Goal: Task Accomplishment & Management: Manage account settings

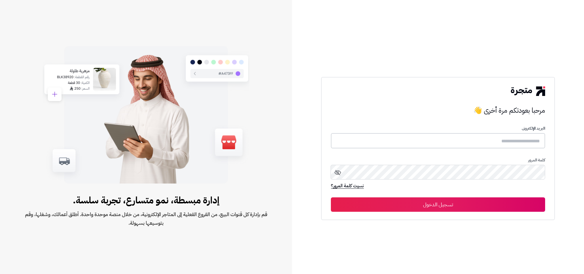
type input "**********"
click at [331, 197] on button "تسجيل الدخول" at bounding box center [438, 204] width 214 height 14
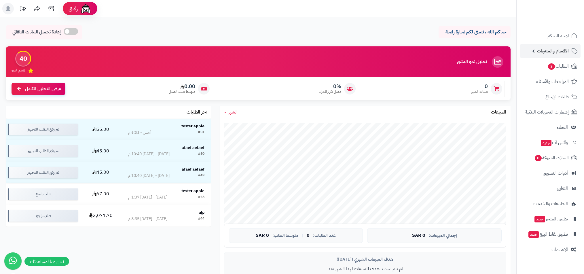
click at [540, 56] on link "الأقسام والمنتجات" at bounding box center [550, 51] width 60 height 14
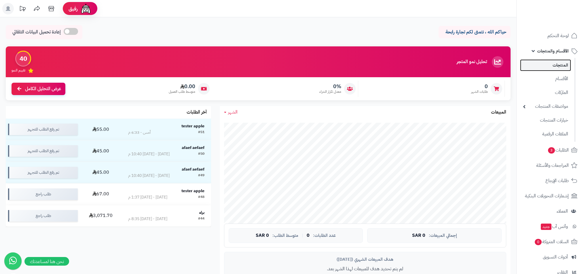
click at [554, 64] on link "المنتجات" at bounding box center [545, 65] width 51 height 12
click at [550, 82] on link "الأقسام" at bounding box center [545, 79] width 51 height 12
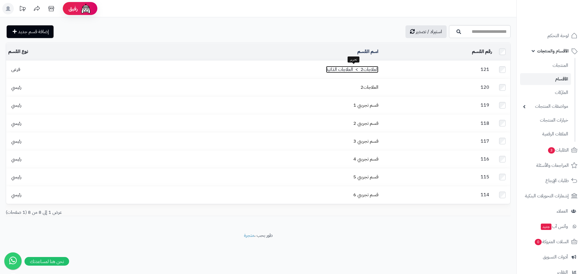
click at [344, 68] on link "العلاجات2 > العلاجات الذاتية" at bounding box center [352, 69] width 52 height 7
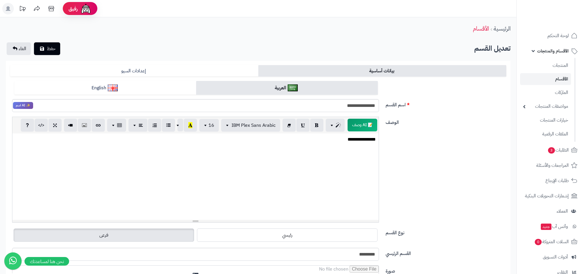
scroll to position [135, 0]
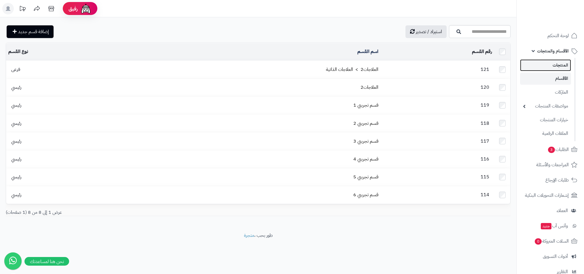
click at [542, 67] on link "المنتجات" at bounding box center [545, 65] width 51 height 12
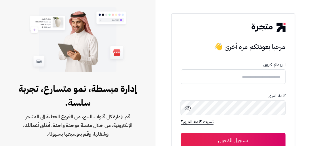
type input "**********"
click at [228, 137] on button "تسجيل الدخول" at bounding box center [233, 140] width 105 height 14
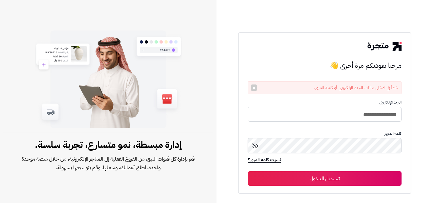
click at [311, 146] on button "تسجيل الدخول" at bounding box center [325, 178] width 154 height 14
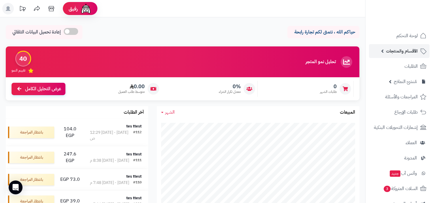
click at [394, 55] on link "الأقسام والمنتجات" at bounding box center [399, 51] width 60 height 14
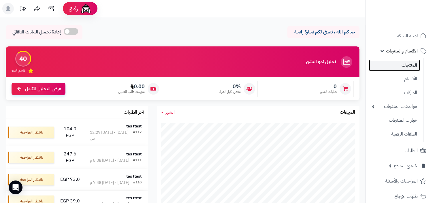
click at [395, 69] on link "المنتجات" at bounding box center [394, 65] width 51 height 12
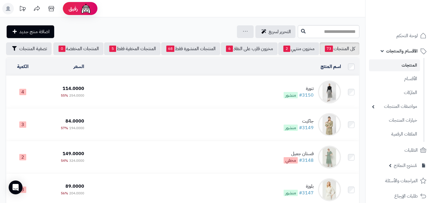
click at [258, 100] on td "تنورة #3150 منشور" at bounding box center [214, 92] width 257 height 32
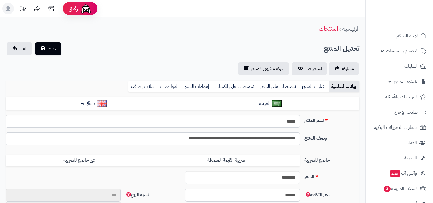
type input "**"
type input "**********"
type input "******"
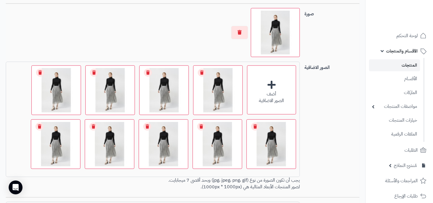
scroll to position [420, 0]
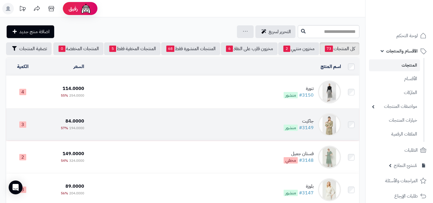
click at [301, 118] on div "جاكيت" at bounding box center [298, 121] width 30 height 7
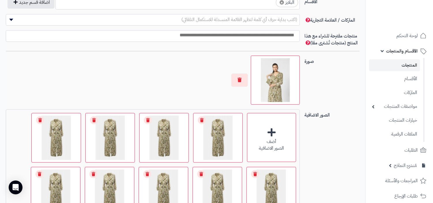
scroll to position [433, 0]
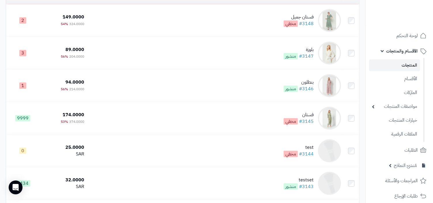
scroll to position [156, 0]
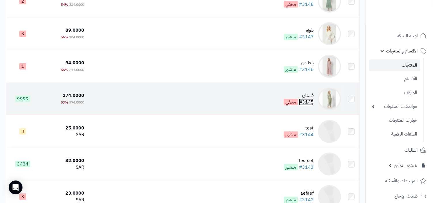
click at [306, 99] on link "#3145" at bounding box center [306, 102] width 15 height 7
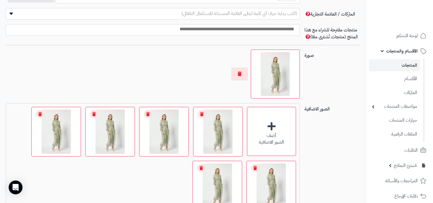
scroll to position [384, 0]
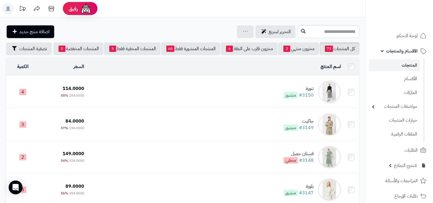
click at [302, 89] on div "تنورة" at bounding box center [298, 88] width 30 height 7
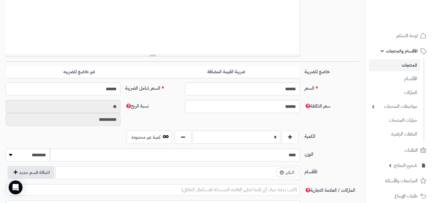
scroll to position [261, 0]
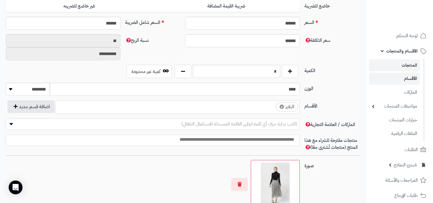
click at [411, 81] on link "الأقسام" at bounding box center [394, 79] width 51 height 12
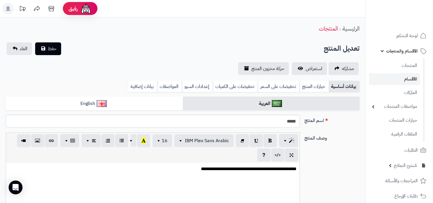
scroll to position [258, 0]
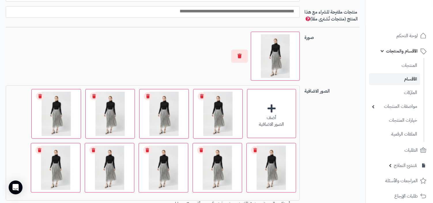
scroll to position [259, 0]
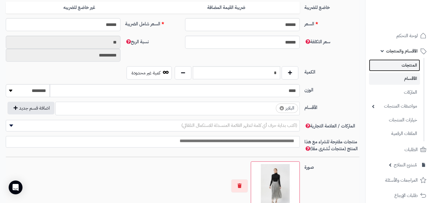
click at [407, 65] on link "المنتجات" at bounding box center [394, 65] width 51 height 12
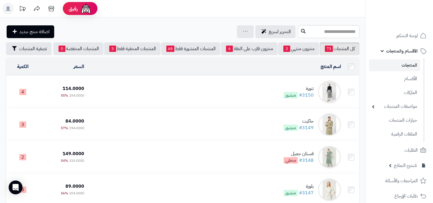
click at [300, 88] on div "تنورة" at bounding box center [298, 88] width 30 height 7
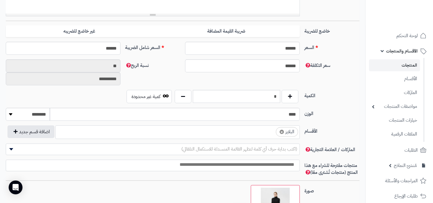
scroll to position [238, 0]
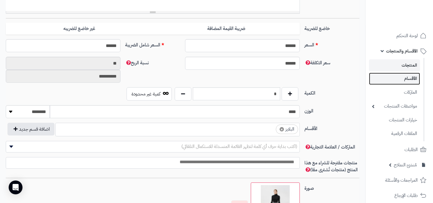
click at [409, 82] on link "الأقسام" at bounding box center [394, 79] width 51 height 12
